Goal: Information Seeking & Learning: Learn about a topic

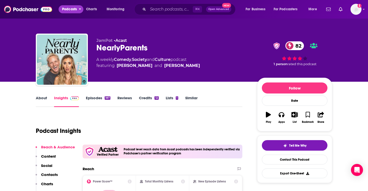
click at [74, 7] on span "Podcasts" at bounding box center [69, 9] width 15 height 7
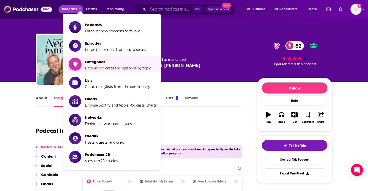
click at [98, 62] on span "Categories" at bounding box center [118, 61] width 66 height 5
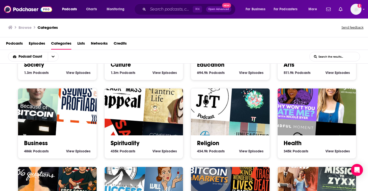
scroll to position [62, 0]
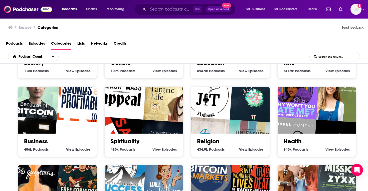
click at [293, 147] on span "Podcasts" at bounding box center [301, 149] width 16 height 5
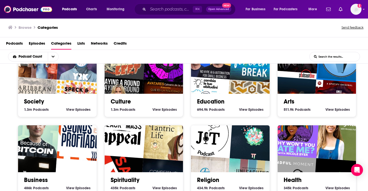
scroll to position [20, 0]
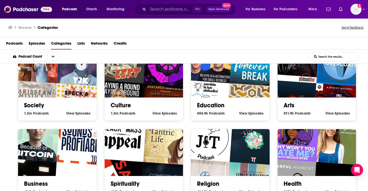
click at [203, 105] on link "Education" at bounding box center [211, 105] width 28 height 8
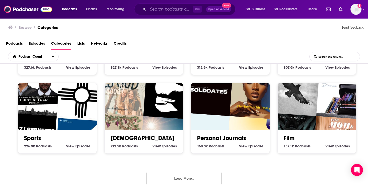
scroll to position [222, 0]
click at [179, 175] on button "Load More..." at bounding box center [183, 178] width 75 height 14
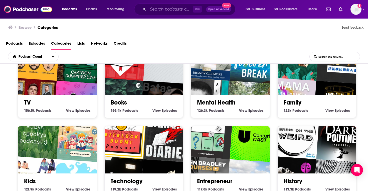
scroll to position [336, 0]
click at [293, 101] on link "Family" at bounding box center [293, 103] width 18 height 8
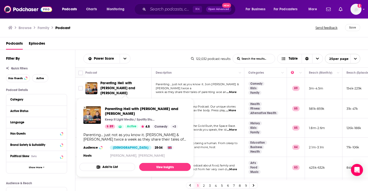
click at [117, 85] on span "Parenting Hell with [PERSON_NAME] and [PERSON_NAME]" at bounding box center [117, 88] width 35 height 14
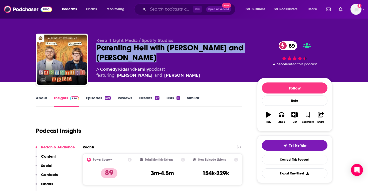
drag, startPoint x: 96, startPoint y: 46, endPoint x: 161, endPoint y: 57, distance: 66.0
click at [161, 57] on div "Keep It Light Media / Spotify Studios Parenting Hell with [PERSON_NAME] and [PE…" at bounding box center [184, 61] width 296 height 54
copy h2 "Parenting Hell with [PERSON_NAME] and [PERSON_NAME]"
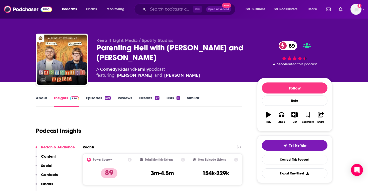
click at [145, 132] on div "Podcast Insights" at bounding box center [137, 128] width 202 height 26
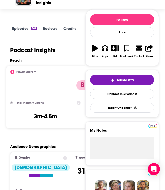
scroll to position [65, 0]
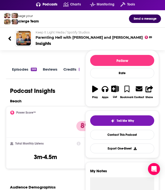
scroll to position [18, 0]
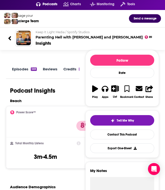
click at [146, 47] on div "Keep It Light Media / Spotify Studios Parenting Hell with [PERSON_NAME] and [PE…" at bounding box center [82, 38] width 157 height 24
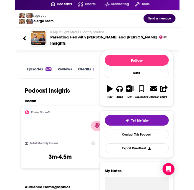
scroll to position [18, 0]
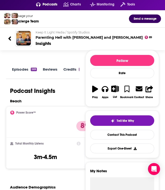
click at [71, 99] on div "Reach" at bounding box center [83, 101] width 147 height 5
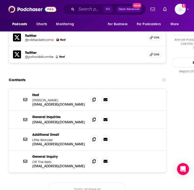
scroll to position [480, 0]
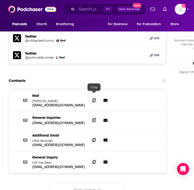
click at [93, 118] on icon at bounding box center [94, 120] width 4 height 4
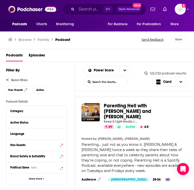
click at [111, 44] on div "Browse Family Podcast Send feedback Save" at bounding box center [97, 39] width 194 height 19
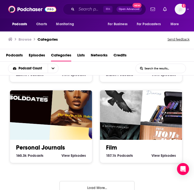
scroll to position [567, 0]
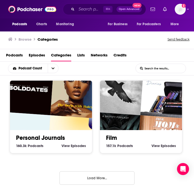
click at [74, 176] on button "Load More..." at bounding box center [97, 179] width 75 height 14
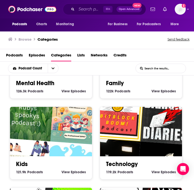
scroll to position [783, 0]
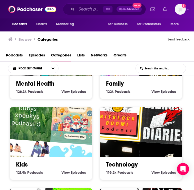
click at [119, 83] on link "Family" at bounding box center [115, 84] width 18 height 8
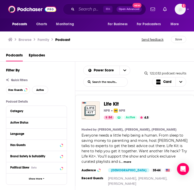
scroll to position [354, 0]
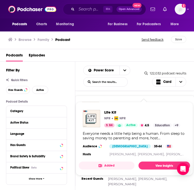
click at [113, 102] on span "Life Kit" at bounding box center [111, 105] width 15 height 6
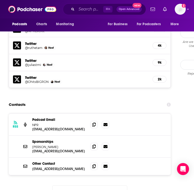
scroll to position [479, 0]
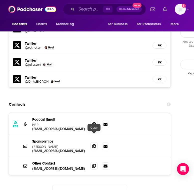
click at [95, 164] on icon at bounding box center [94, 166] width 4 height 4
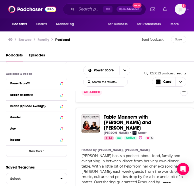
scroll to position [454, 0]
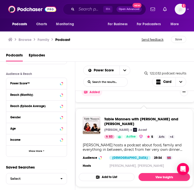
click at [119, 114] on span "Table Manners with [PERSON_NAME] and [PERSON_NAME]" at bounding box center [128, 122] width 48 height 17
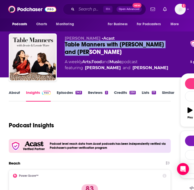
drag, startPoint x: 80, startPoint y: 53, endPoint x: 65, endPoint y: 45, distance: 17.2
click at [65, 45] on div "Table Manners with [PERSON_NAME] and [PERSON_NAME] 83" at bounding box center [122, 48] width 115 height 15
copy h2 "Table Manners with [PERSON_NAME] and [PERSON_NAME]"
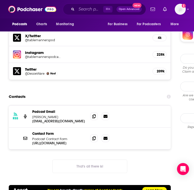
scroll to position [485, 0]
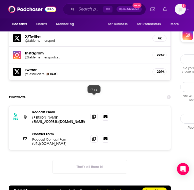
click at [94, 115] on icon at bounding box center [94, 117] width 4 height 4
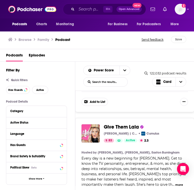
scroll to position [656, 0]
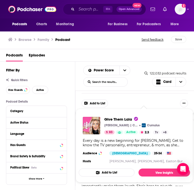
click at [134, 126] on span "Give Them Lala" at bounding box center [121, 129] width 35 height 6
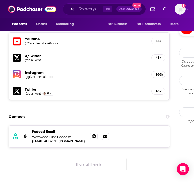
scroll to position [461, 0]
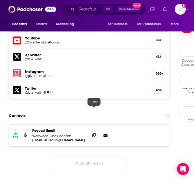
click at [94, 133] on icon at bounding box center [94, 135] width 4 height 4
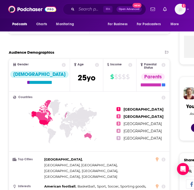
scroll to position [168, 0]
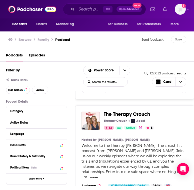
scroll to position [783, 0]
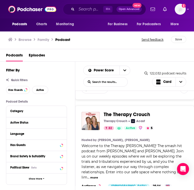
click at [136, 112] on span "The Therapy Crouch" at bounding box center [127, 115] width 46 height 6
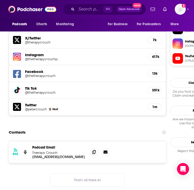
scroll to position [506, 0]
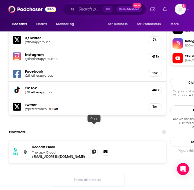
click at [95, 150] on icon at bounding box center [94, 152] width 4 height 4
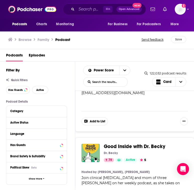
scroll to position [1798, 0]
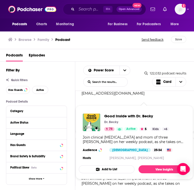
click at [153, 144] on span "Good Inside with Dr. Becky" at bounding box center [135, 147] width 62 height 6
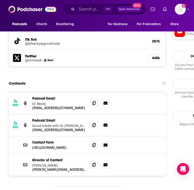
scroll to position [533, 0]
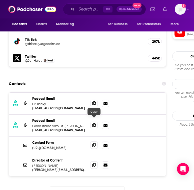
click at [95, 143] on icon at bounding box center [94, 145] width 4 height 4
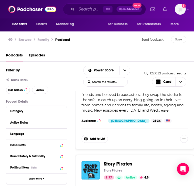
scroll to position [2727, 0]
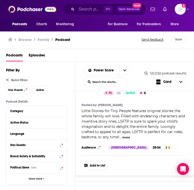
scroll to position [3332, 0]
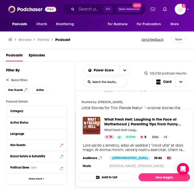
click at [153, 106] on span "What Fresh Hell: Laughing in the Face of Motherhood | Parenting Tips From Funny…" at bounding box center [134, 148] width 117 height 85
click at [139, 109] on span "What Fresh Hell: Laughing in the Face of Motherhood | Parenting Tips From Funny…" at bounding box center [134, 148] width 111 height 79
click at [141, 122] on span "What Fresh Hell: Laughing in the Face of Motherhood | Parenting Tips From Funny…" at bounding box center [141, 124] width 74 height 14
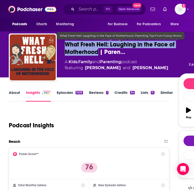
drag, startPoint x: 65, startPoint y: 45, endPoint x: 97, endPoint y: 53, distance: 33.2
click at [97, 54] on span "What Fresh Hell: Laughing in the Face of Motherhood | Paren…" at bounding box center [122, 48] width 114 height 15
copy h2 "What Fresh Hell: Laughing in the Face of Motherhood"
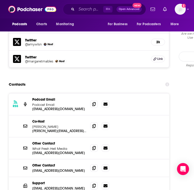
scroll to position [560, 0]
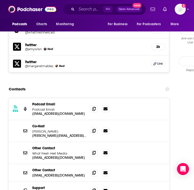
scroll to position [555, 0]
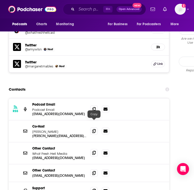
click at [93, 149] on span at bounding box center [94, 153] width 8 height 8
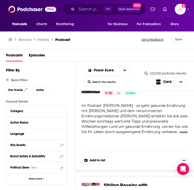
scroll to position [3697, 0]
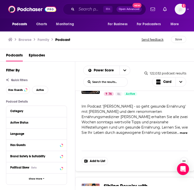
click at [149, 183] on span "Sibling Revelry with [PERSON_NAME] and [PERSON_NAME]" at bounding box center [128, 191] width 48 height 17
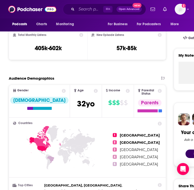
scroll to position [153, 0]
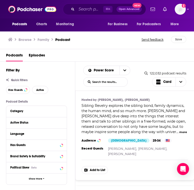
scroll to position [3816, 0]
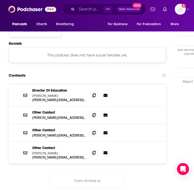
scroll to position [460, 0]
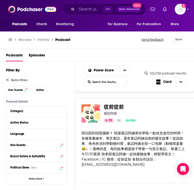
scroll to position [1749, 0]
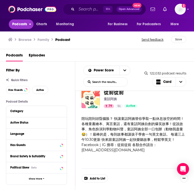
click at [23, 25] on span "Podcasts" at bounding box center [19, 24] width 15 height 7
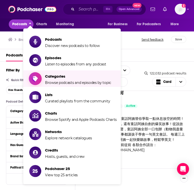
click at [66, 74] on span "Categories" at bounding box center [78, 76] width 66 height 5
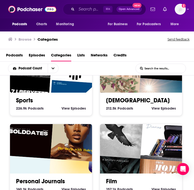
scroll to position [567, 0]
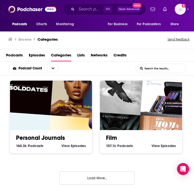
click at [102, 176] on button "Load More..." at bounding box center [97, 179] width 75 height 14
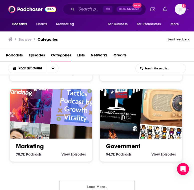
scroll to position [1207, 0]
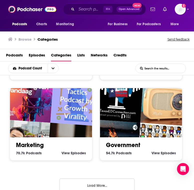
click at [101, 182] on button "Load More..." at bounding box center [97, 186] width 75 height 14
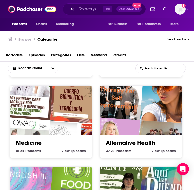
scroll to position [1614, 0]
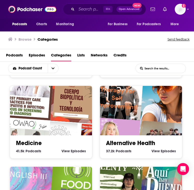
click at [46, 136] on div "Medicine 41.5k Medicine Podcasts View Medicine Episodes" at bounding box center [51, 145] width 74 height 19
click at [36, 140] on link "Medicine" at bounding box center [29, 144] width 26 height 8
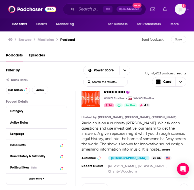
scroll to position [17, 0]
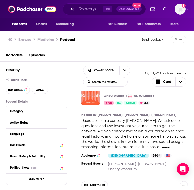
click at [94, 95] on img "Radiolab" at bounding box center [91, 96] width 18 height 18
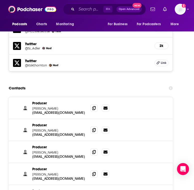
scroll to position [659, 0]
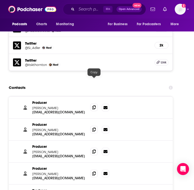
click at [96, 104] on span at bounding box center [94, 108] width 8 height 8
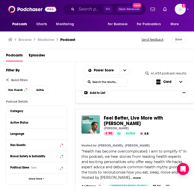
scroll to position [353, 0]
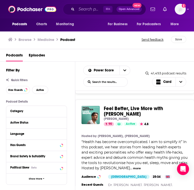
click at [146, 106] on span "Feel Better, Live More with [PERSON_NAME]" at bounding box center [133, 112] width 59 height 12
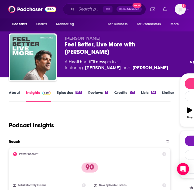
drag, startPoint x: 64, startPoint y: 43, endPoint x: 92, endPoint y: 51, distance: 29.5
click at [92, 51] on div "[PERSON_NAME] Feel Better, Live More with [PERSON_NAME] 90 A Health and Fitness…" at bounding box center [126, 59] width 234 height 50
copy h2 "Feel Better, Live More with [PERSON_NAME]"
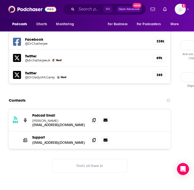
scroll to position [511, 0]
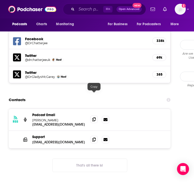
click at [94, 118] on icon at bounding box center [94, 120] width 4 height 4
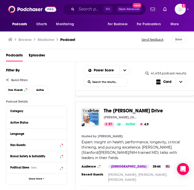
scroll to position [466, 0]
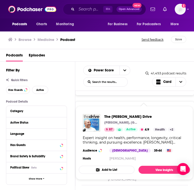
click at [123, 107] on span "The [PERSON_NAME] Drive" at bounding box center [133, 110] width 59 height 6
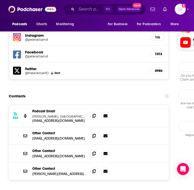
scroll to position [508, 0]
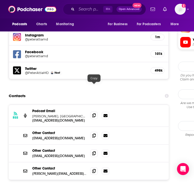
click at [94, 114] on icon at bounding box center [94, 116] width 4 height 4
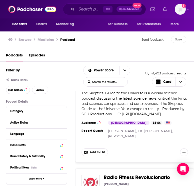
scroll to position [2652, 0]
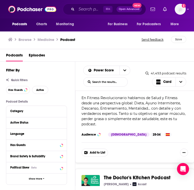
scroll to position [2730, 0]
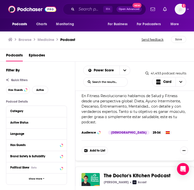
click at [153, 173] on span "The Doctor's Kitchen Podcast" at bounding box center [137, 176] width 67 height 6
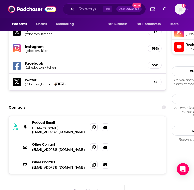
scroll to position [502, 0]
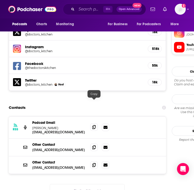
click at [94, 124] on span at bounding box center [94, 128] width 8 height 8
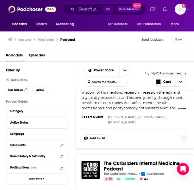
scroll to position [3298, 0]
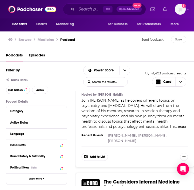
scroll to position [3280, 0]
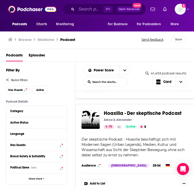
scroll to position [4040, 0]
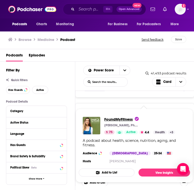
click at [125, 118] on span "FoundMyFitness" at bounding box center [121, 119] width 35 height 5
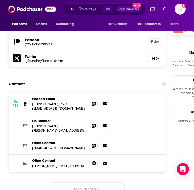
scroll to position [536, 0]
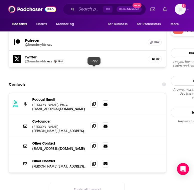
click at [92, 100] on span at bounding box center [94, 104] width 8 height 8
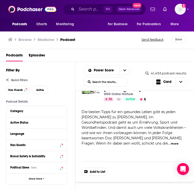
scroll to position [4582, 0]
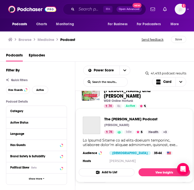
click at [157, 107] on span "The [PERSON_NAME] Podcast [PERSON_NAME] 74 Idle 5 Categories Health + 3 Health …" at bounding box center [134, 146] width 117 height 80
click at [155, 119] on span "The [PERSON_NAME] Podcast" at bounding box center [136, 119] width 65 height 5
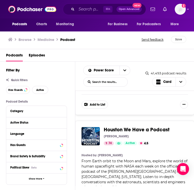
scroll to position [5403, 0]
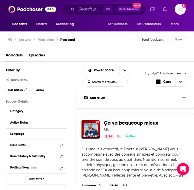
scroll to position [5479, 0]
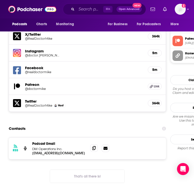
scroll to position [460, 0]
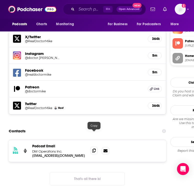
click at [94, 149] on icon at bounding box center [94, 151] width 4 height 4
click at [95, 149] on icon at bounding box center [94, 151] width 4 height 4
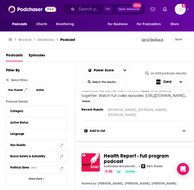
scroll to position [5672, 0]
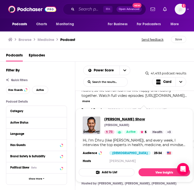
click at [129, 119] on span "[PERSON_NAME] Show" at bounding box center [138, 119] width 69 height 5
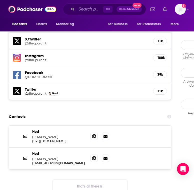
scroll to position [484, 0]
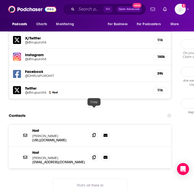
click at [93, 132] on span at bounding box center [94, 136] width 8 height 8
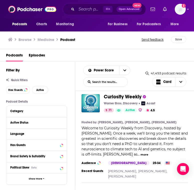
scroll to position [8116, 0]
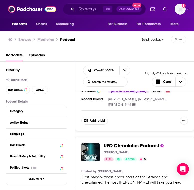
scroll to position [8197, 0]
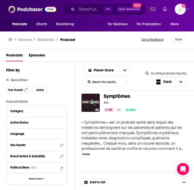
scroll to position [10883, 0]
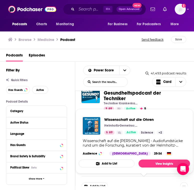
scroll to position [10953, 0]
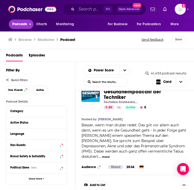
click at [27, 21] on span "Podcasts" at bounding box center [19, 24] width 15 height 7
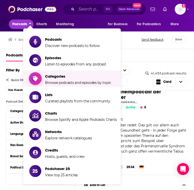
click at [69, 76] on span "Categories" at bounding box center [78, 76] width 66 height 5
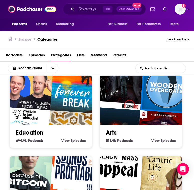
scroll to position [87, 0]
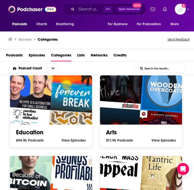
click at [27, 133] on link "Education" at bounding box center [30, 133] width 28 height 8
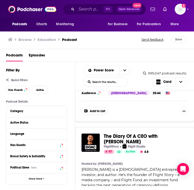
scroll to position [422, 0]
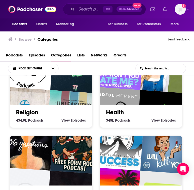
scroll to position [271, 0]
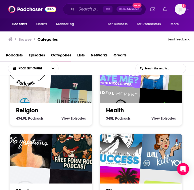
click at [111, 109] on link "Health" at bounding box center [115, 111] width 18 height 8
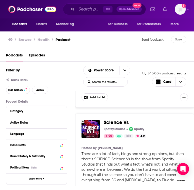
scroll to position [1017, 0]
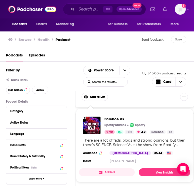
click at [98, 120] on img "Science Vs" at bounding box center [91, 129] width 18 height 18
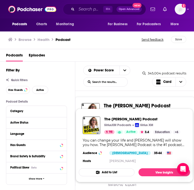
click at [154, 105] on span "The [PERSON_NAME] Podcast" at bounding box center [137, 106] width 67 height 6
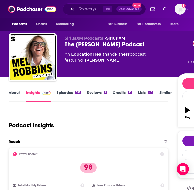
click at [163, 94] on link "Similar" at bounding box center [166, 96] width 12 height 12
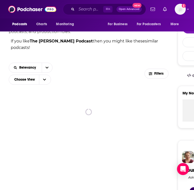
scroll to position [130, 0]
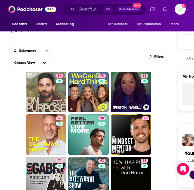
click at [138, 89] on link "82 Oprah's Super Soul" at bounding box center [131, 92] width 41 height 41
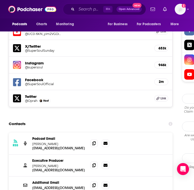
scroll to position [482, 0]
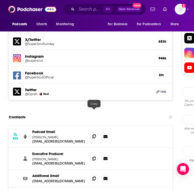
click at [92, 133] on span at bounding box center [94, 137] width 8 height 8
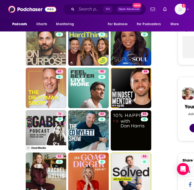
scroll to position [177, 0]
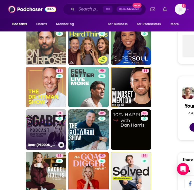
click at [37, 123] on link "74 Dear Gabby" at bounding box center [46, 130] width 41 height 41
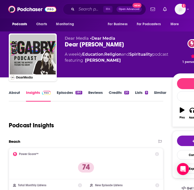
click at [19, 92] on link "About" at bounding box center [14, 96] width 11 height 12
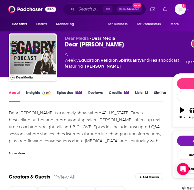
click at [34, 93] on link "Insights" at bounding box center [38, 96] width 25 height 12
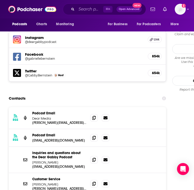
scroll to position [476, 0]
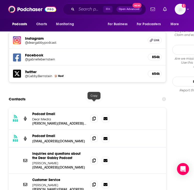
click at [96, 137] on icon at bounding box center [94, 139] width 4 height 4
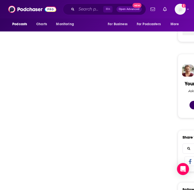
scroll to position [200, 0]
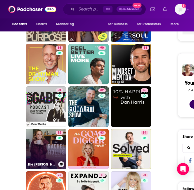
click at [54, 147] on link "82 The Rachel Hollis Podcast" at bounding box center [46, 149] width 41 height 41
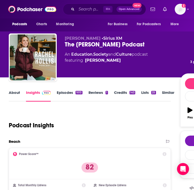
click at [124, 121] on div "Podcast Insights" at bounding box center [88, 123] width 158 height 26
click at [12, 92] on link "About" at bounding box center [14, 96] width 11 height 12
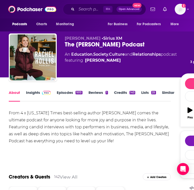
click at [35, 95] on link "Insights" at bounding box center [38, 96] width 25 height 12
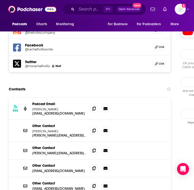
scroll to position [521, 0]
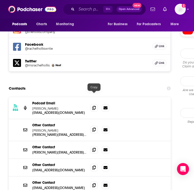
click at [92, 128] on icon at bounding box center [94, 130] width 4 height 4
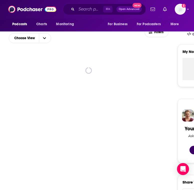
scroll to position [154, 0]
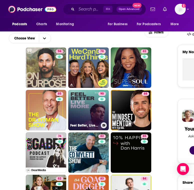
click at [98, 107] on link "90 Feel Better, Live More with Dr Rangan Chatterjee" at bounding box center [88, 110] width 41 height 41
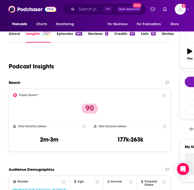
scroll to position [59, 0]
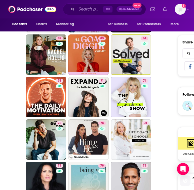
scroll to position [294, 0]
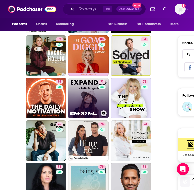
click at [92, 96] on link "71 EXPANDED Podcast by To Be Magnetic™" at bounding box center [88, 98] width 41 height 41
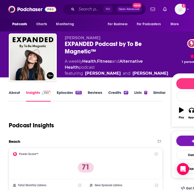
click at [18, 91] on link "About" at bounding box center [14, 96] width 11 height 12
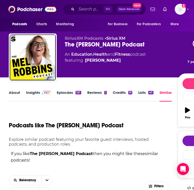
scroll to position [16, 0]
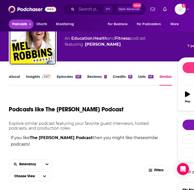
click at [20, 25] on span "Podcasts" at bounding box center [19, 24] width 15 height 7
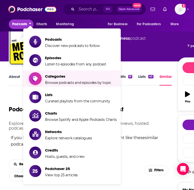
click at [64, 82] on span "Browse podcasts and episodes by topic" at bounding box center [78, 83] width 66 height 5
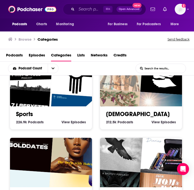
scroll to position [567, 0]
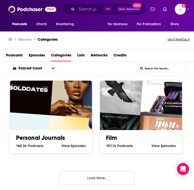
click at [115, 176] on button "Load More..." at bounding box center [97, 179] width 75 height 14
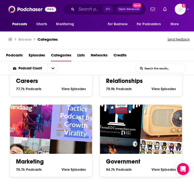
scroll to position [1213, 0]
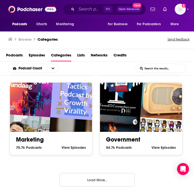
click at [100, 179] on button "Load More..." at bounding box center [97, 180] width 75 height 14
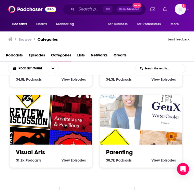
scroll to position [1858, 0]
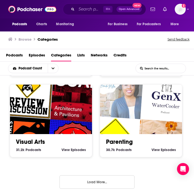
click at [119, 138] on link "Parenting" at bounding box center [119, 142] width 27 height 8
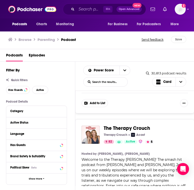
scroll to position [110, 0]
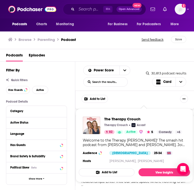
click at [118, 106] on span "The Therapy Crouch Therapy Crouch Acast 82 Active 5 Categories Comedy + 6 Comed…" at bounding box center [134, 146] width 117 height 80
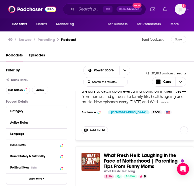
scroll to position [971, 0]
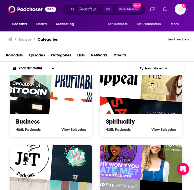
scroll to position [183, 0]
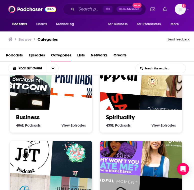
click at [161, 67] on input "List Search Input" at bounding box center [161, 68] width 50 height 9
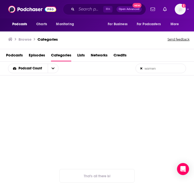
type input "women"
click at [142, 69] on icon at bounding box center [141, 69] width 2 height 2
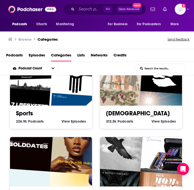
scroll to position [567, 0]
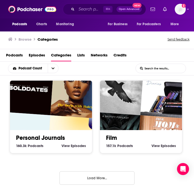
click at [93, 177] on button "Load More..." at bounding box center [97, 179] width 75 height 14
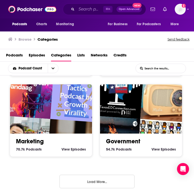
scroll to position [1213, 0]
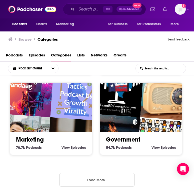
click at [96, 174] on button "Load More..." at bounding box center [97, 180] width 75 height 14
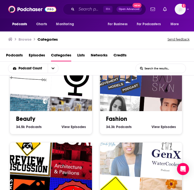
scroll to position [1858, 0]
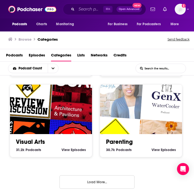
click at [102, 176] on button "Load More..." at bounding box center [97, 183] width 75 height 14
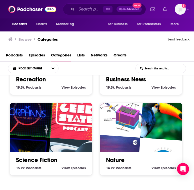
scroll to position [2503, 0]
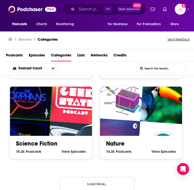
click at [103, 177] on button "Load More..." at bounding box center [97, 184] width 75 height 14
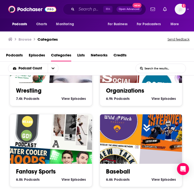
scroll to position [3149, 0]
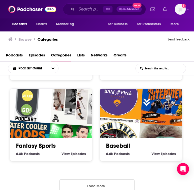
click at [101, 180] on button "Load More..." at bounding box center [97, 187] width 75 height 14
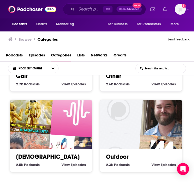
scroll to position [3785, 0]
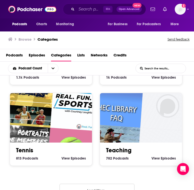
scroll to position [4439, 0]
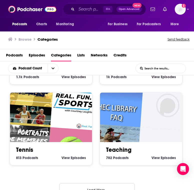
click at [106, 184] on button "Load More..." at bounding box center [97, 191] width 75 height 14
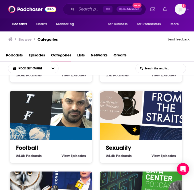
scroll to position [2173, 0]
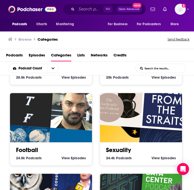
click at [115, 147] on link "Sexuality" at bounding box center [118, 151] width 25 height 8
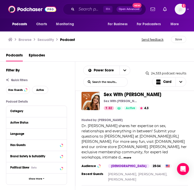
scroll to position [14, 0]
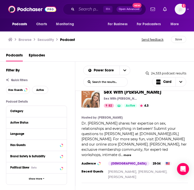
click at [93, 100] on img "Sex With Emily" at bounding box center [91, 99] width 18 height 18
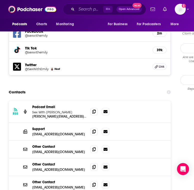
scroll to position [523, 0]
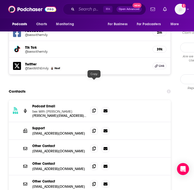
click at [93, 109] on icon at bounding box center [94, 111] width 4 height 4
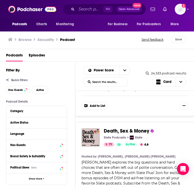
scroll to position [451, 0]
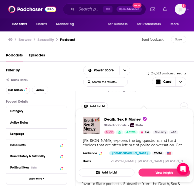
click at [141, 108] on span "Death, Sex & Money Slate Podcasts Slate 79 Active 4.6 Categories Society + 10 S…" at bounding box center [134, 146] width 117 height 80
click at [138, 119] on span "Death, Sex & Money" at bounding box center [125, 119] width 43 height 5
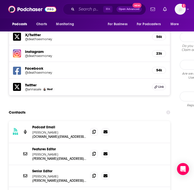
scroll to position [491, 0]
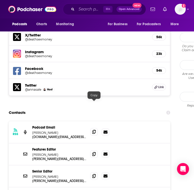
click at [93, 130] on icon at bounding box center [94, 132] width 4 height 4
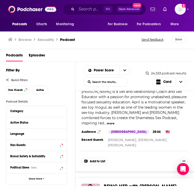
scroll to position [1677, 0]
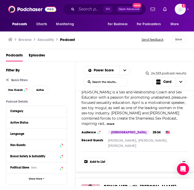
click at [143, 184] on span "BEING HER with Margarita Nazarenko" at bounding box center [140, 187] width 73 height 6
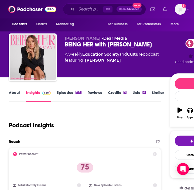
drag, startPoint x: 94, startPoint y: 52, endPoint x: 66, endPoint y: 45, distance: 29.1
click at [66, 45] on div "BEING HER with Margarita Nazarenko 75" at bounding box center [117, 45] width 105 height 8
copy h2 "BEING HER with Margarita Nazarenko"
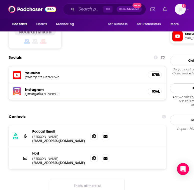
scroll to position [439, 0]
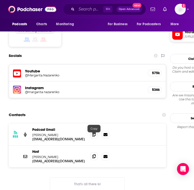
click at [94, 155] on icon at bounding box center [94, 157] width 4 height 4
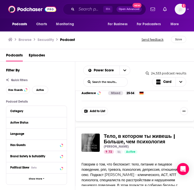
scroll to position [2720, 0]
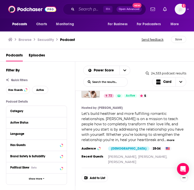
scroll to position [3241, 0]
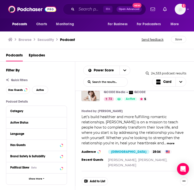
click at [119, 110] on div "Podcasts Charts Monitoring ⌘ K Open Advanced New For Business For Podcasters Mo…" at bounding box center [97, 95] width 194 height 190
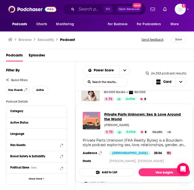
click at [121, 115] on span "Private Parts Unknown: Sex & Love Around the World" at bounding box center [145, 117] width 82 height 10
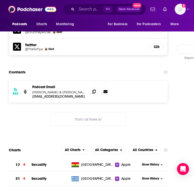
scroll to position [550, 0]
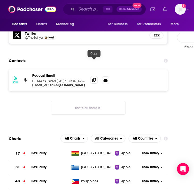
click at [94, 78] on icon at bounding box center [94, 80] width 4 height 4
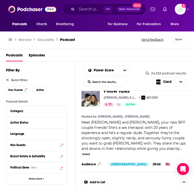
scroll to position [3576, 0]
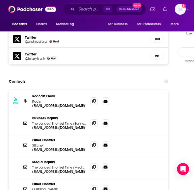
scroll to position [527, 0]
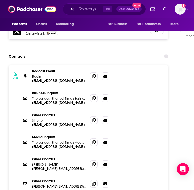
scroll to position [532, 0]
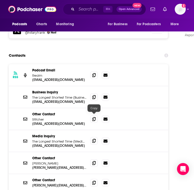
click at [94, 139] on icon at bounding box center [94, 141] width 4 height 4
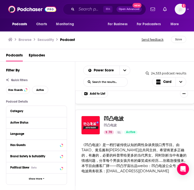
scroll to position [4337, 0]
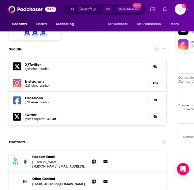
scroll to position [445, 0]
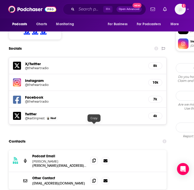
click at [95, 159] on icon at bounding box center [94, 161] width 4 height 4
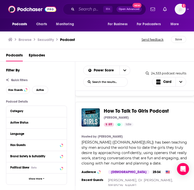
scroll to position [5493, 0]
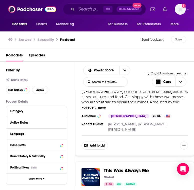
scroll to position [8255, 0]
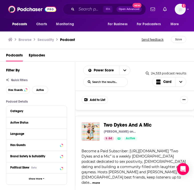
scroll to position [10961, 0]
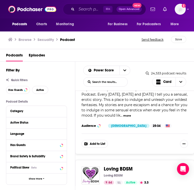
scroll to position [12154, 0]
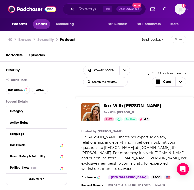
click at [44, 25] on span "Charts" at bounding box center [41, 24] width 11 height 7
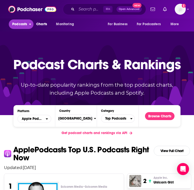
click at [26, 24] on span "Podcasts" at bounding box center [19, 24] width 15 height 7
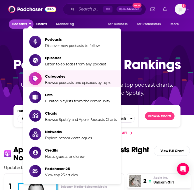
click at [65, 82] on span "Browse podcasts and episodes by topic" at bounding box center [78, 83] width 66 height 5
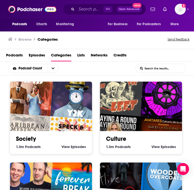
click at [73, 114] on img "Headlong: Surviving Y2K" at bounding box center [76, 93] width 53 height 53
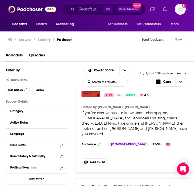
scroll to position [216, 0]
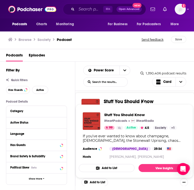
click at [145, 99] on span "Stuff You Should Know" at bounding box center [129, 102] width 50 height 6
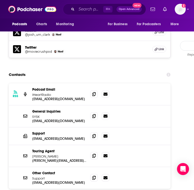
scroll to position [542, 0]
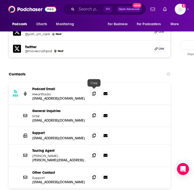
click at [94, 114] on icon at bounding box center [94, 116] width 4 height 4
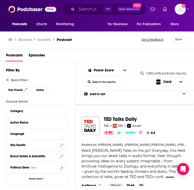
scroll to position [426, 0]
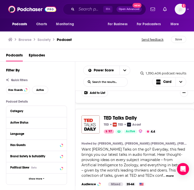
click at [128, 115] on span "TED Talks Daily" at bounding box center [120, 118] width 33 height 6
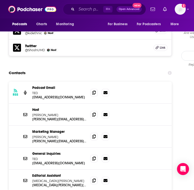
scroll to position [604, 0]
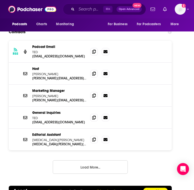
click at [108, 161] on button "Load More..." at bounding box center [90, 168] width 75 height 14
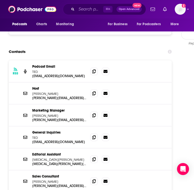
scroll to position [575, 0]
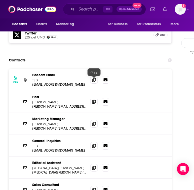
click at [95, 100] on icon at bounding box center [94, 102] width 4 height 4
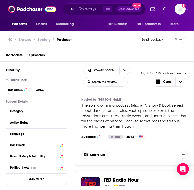
scroll to position [2738, 0]
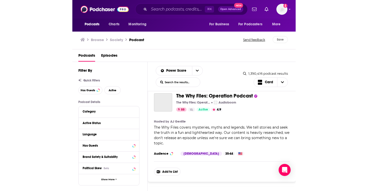
scroll to position [4143, 0]
